Goal: Information Seeking & Learning: Learn about a topic

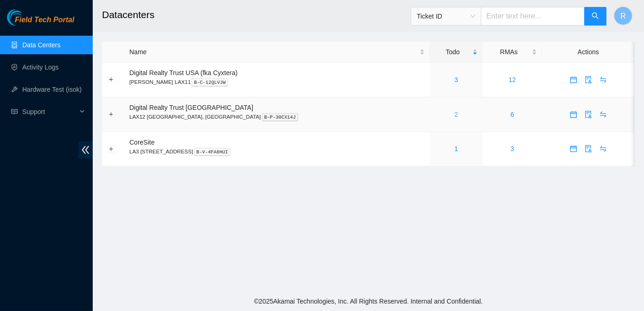
click at [454, 115] on link "2" at bounding box center [456, 114] width 4 height 7
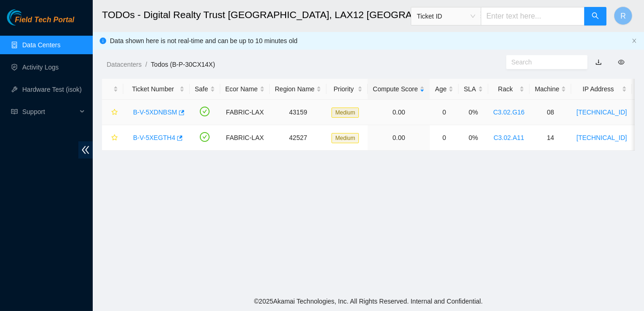
click at [156, 110] on link "B-V-5XDNBSM" at bounding box center [155, 112] width 44 height 7
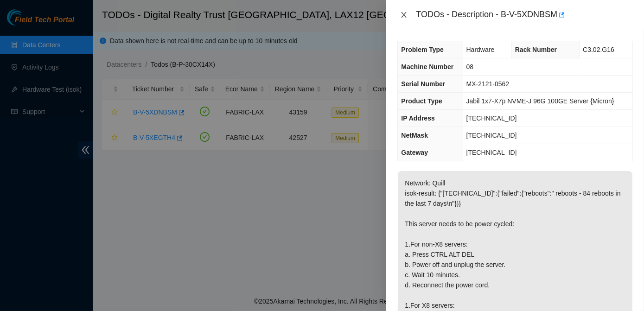
click at [404, 15] on icon "close" at bounding box center [403, 14] width 7 height 7
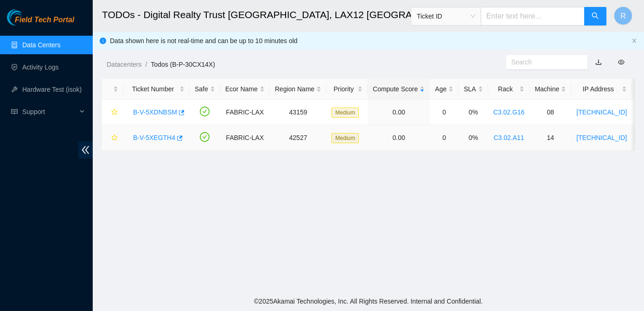
click at [154, 139] on link "B-V-5XEGTH4" at bounding box center [154, 137] width 42 height 7
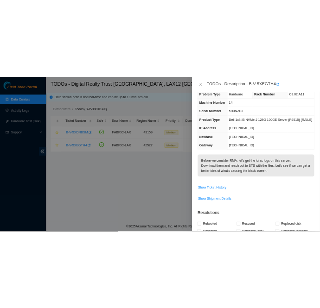
scroll to position [15, 0]
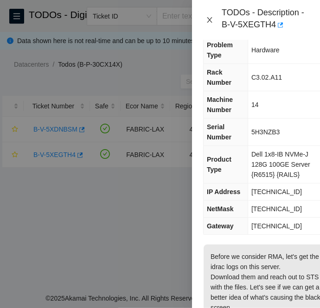
drag, startPoint x: 211, startPoint y: 20, endPoint x: 181, endPoint y: 90, distance: 76.7
click at [211, 19] on icon "close" at bounding box center [209, 19] width 7 height 7
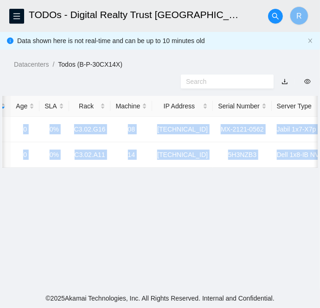
scroll to position [0, 424]
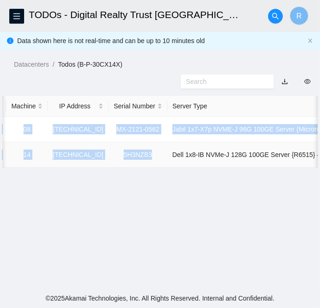
drag, startPoint x: 26, startPoint y: 127, endPoint x: 153, endPoint y: 157, distance: 130.5
copy tbody "B-V-5XDNBSM FABRIC-LAX 43159 Medium 0.00 0 0% C3.02.G16 08 23.218.250.139 MX-21…"
click at [73, 183] on main "TODOs - Digital Realty Trust USA, LAX12 El Segundo, CA R Data shown here is not…" at bounding box center [160, 144] width 320 height 289
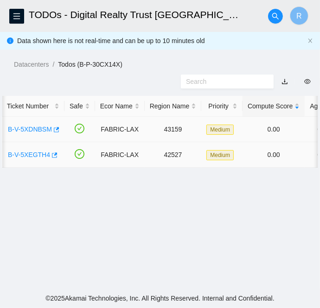
scroll to position [0, 25]
click at [38, 129] on link "B-V-5XDNBSM" at bounding box center [31, 129] width 44 height 7
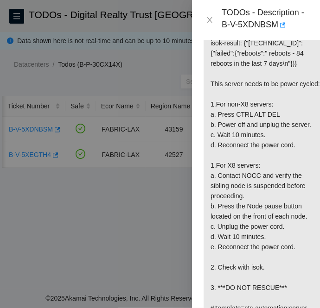
scroll to position [259, 0]
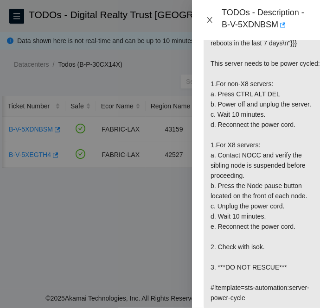
click at [210, 19] on icon "close" at bounding box center [209, 20] width 5 height 6
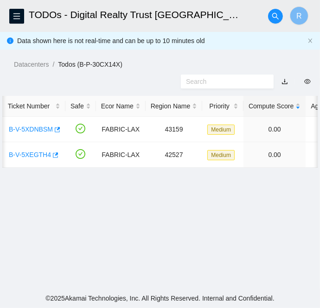
scroll to position [198, 0]
click at [28, 154] on link "B-V-5XEGTH4" at bounding box center [30, 154] width 42 height 7
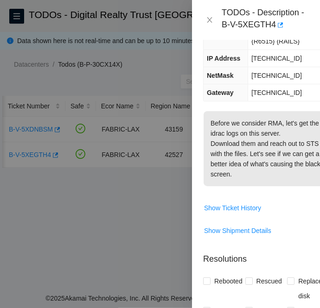
scroll to position [149, 0]
